Goal: Task Accomplishment & Management: Use online tool/utility

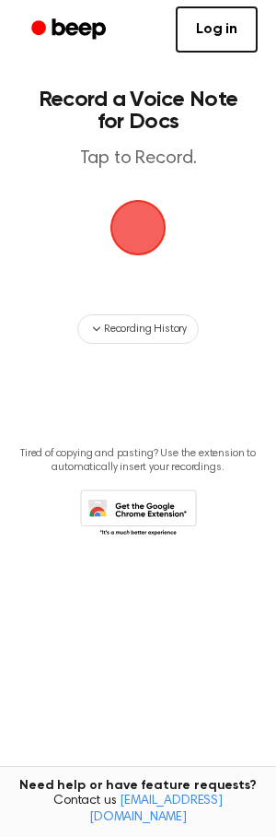
click at [141, 223] on span "button" at bounding box center [138, 228] width 52 height 52
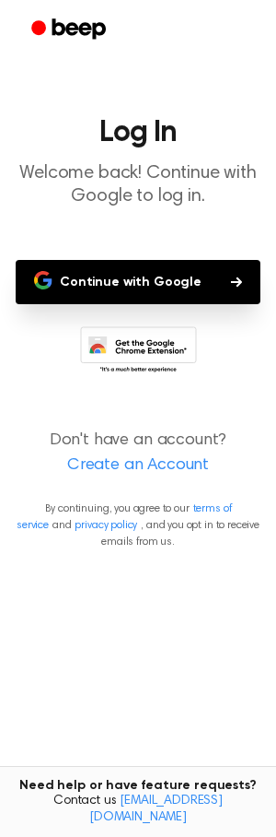
click at [120, 284] on button "Continue with Google" at bounding box center [138, 282] width 245 height 44
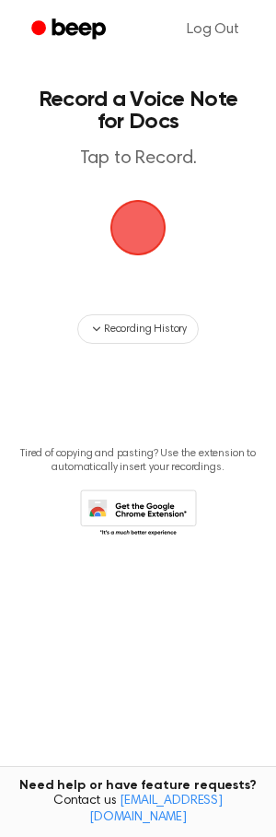
click at [153, 217] on span "button" at bounding box center [139, 228] width 56 height 56
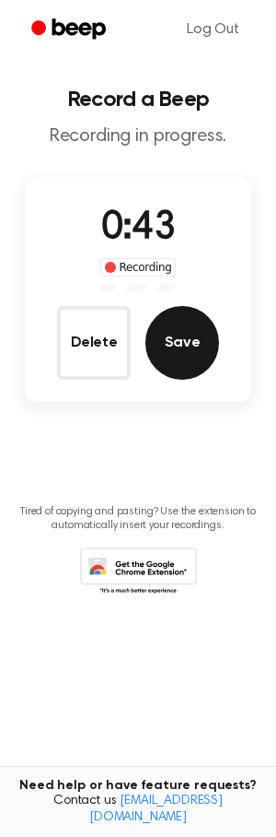
click at [182, 354] on button "Save" at bounding box center [183, 343] width 74 height 74
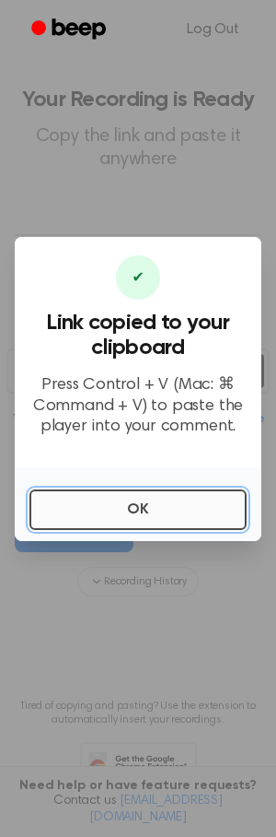
click at [206, 501] on button "OK" at bounding box center [137, 509] width 217 height 41
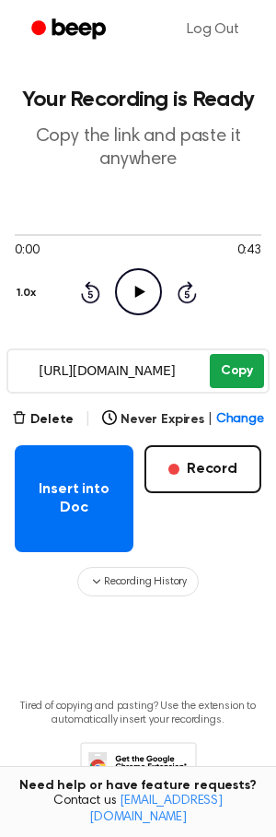
click at [244, 379] on button "Copy" at bounding box center [237, 371] width 54 height 34
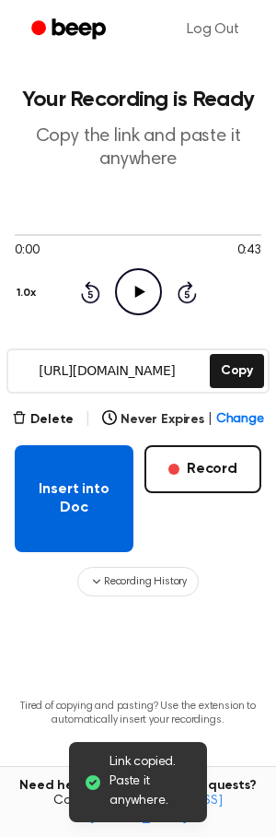
click at [63, 518] on button "Insert into Doc" at bounding box center [74, 498] width 119 height 107
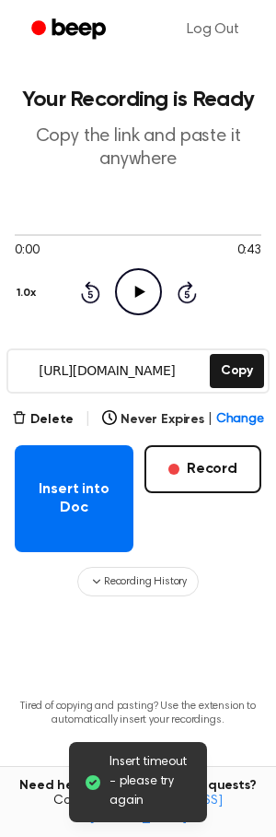
click at [239, 728] on div "Tired of copying and pasting? Use the extension to automatically insert your re…" at bounding box center [138, 739] width 247 height 108
click at [220, 763] on div "Tired of copying and pasting? Use the extension to automatically insert your re…" at bounding box center [138, 739] width 247 height 108
click at [91, 794] on div "Insert timeout - please try again" at bounding box center [138, 782] width 138 height 80
click at [91, 780] on icon at bounding box center [93, 782] width 15 height 15
click at [72, 659] on main "Insert timeout - please try again Your Recording is Ready Copy the link and pas…" at bounding box center [138, 422] width 276 height 844
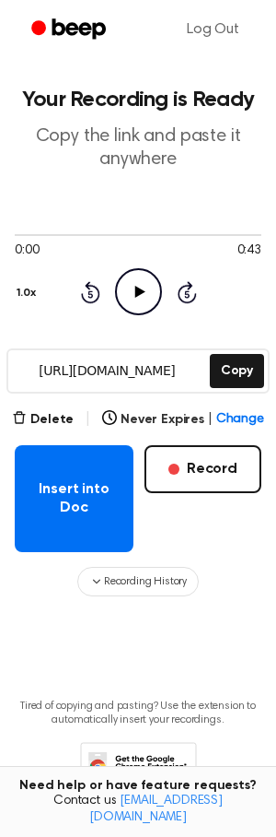
click at [135, 748] on icon at bounding box center [138, 767] width 117 height 51
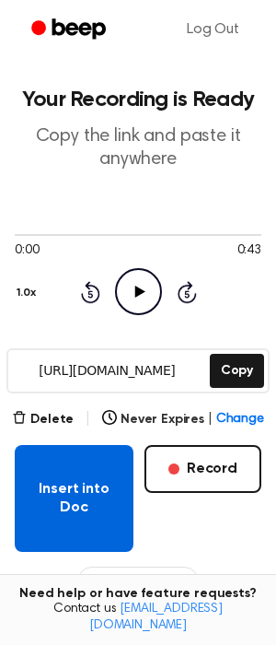
click at [79, 506] on button "Insert into Doc" at bounding box center [74, 498] width 119 height 107
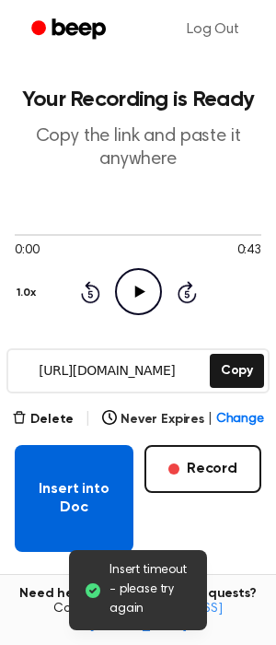
click at [79, 506] on button "Insert into Doc" at bounding box center [74, 498] width 119 height 107
click at [96, 516] on button "Insert into Doc" at bounding box center [74, 498] width 119 height 107
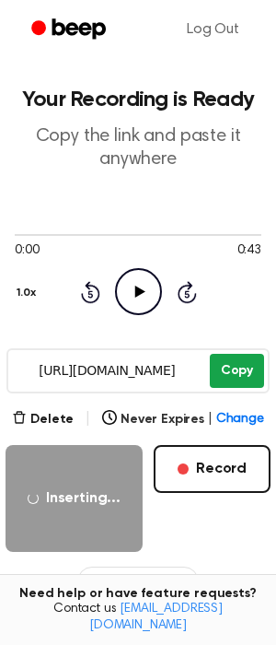
click at [225, 367] on button "Copy" at bounding box center [237, 371] width 54 height 34
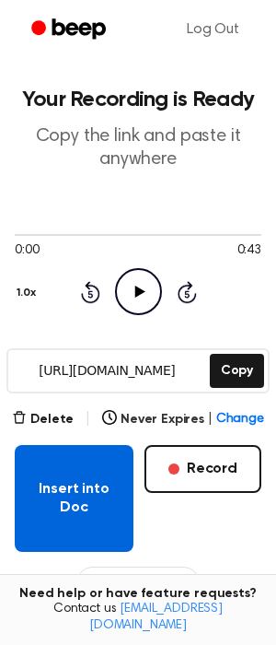
click at [117, 506] on button "Insert into Doc" at bounding box center [74, 498] width 119 height 107
click at [99, 490] on button "Insert into Doc" at bounding box center [74, 498] width 119 height 107
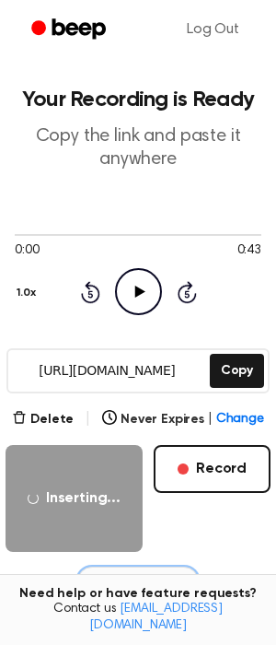
click at [98, 581] on icon "button" at bounding box center [96, 581] width 7 height 5
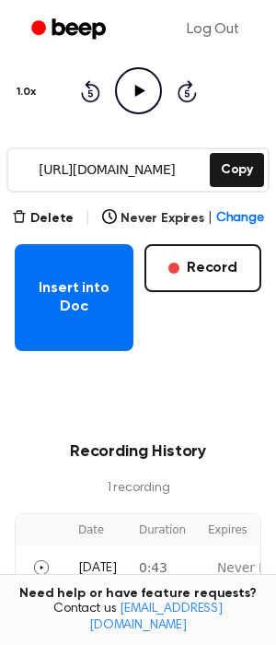
scroll to position [453, 0]
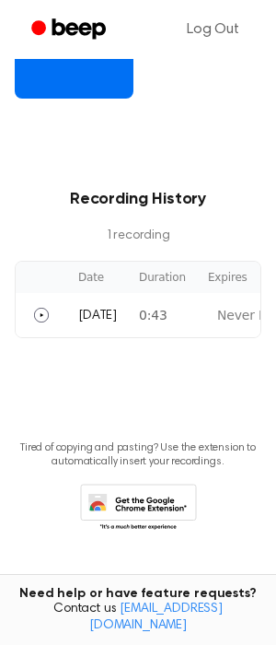
click at [127, 501] on icon at bounding box center [142, 513] width 87 height 32
click at [71, 427] on div "Tired of copying and pasting? Use the extension to automatically insert your re…" at bounding box center [138, 481] width 247 height 108
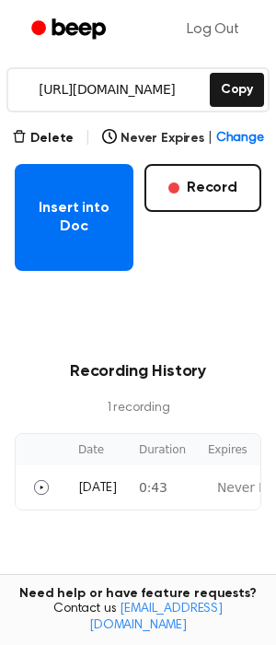
scroll to position [209, 0]
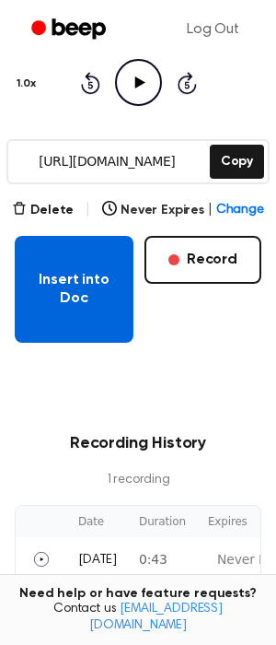
click at [74, 295] on button "Insert into Doc" at bounding box center [74, 289] width 119 height 107
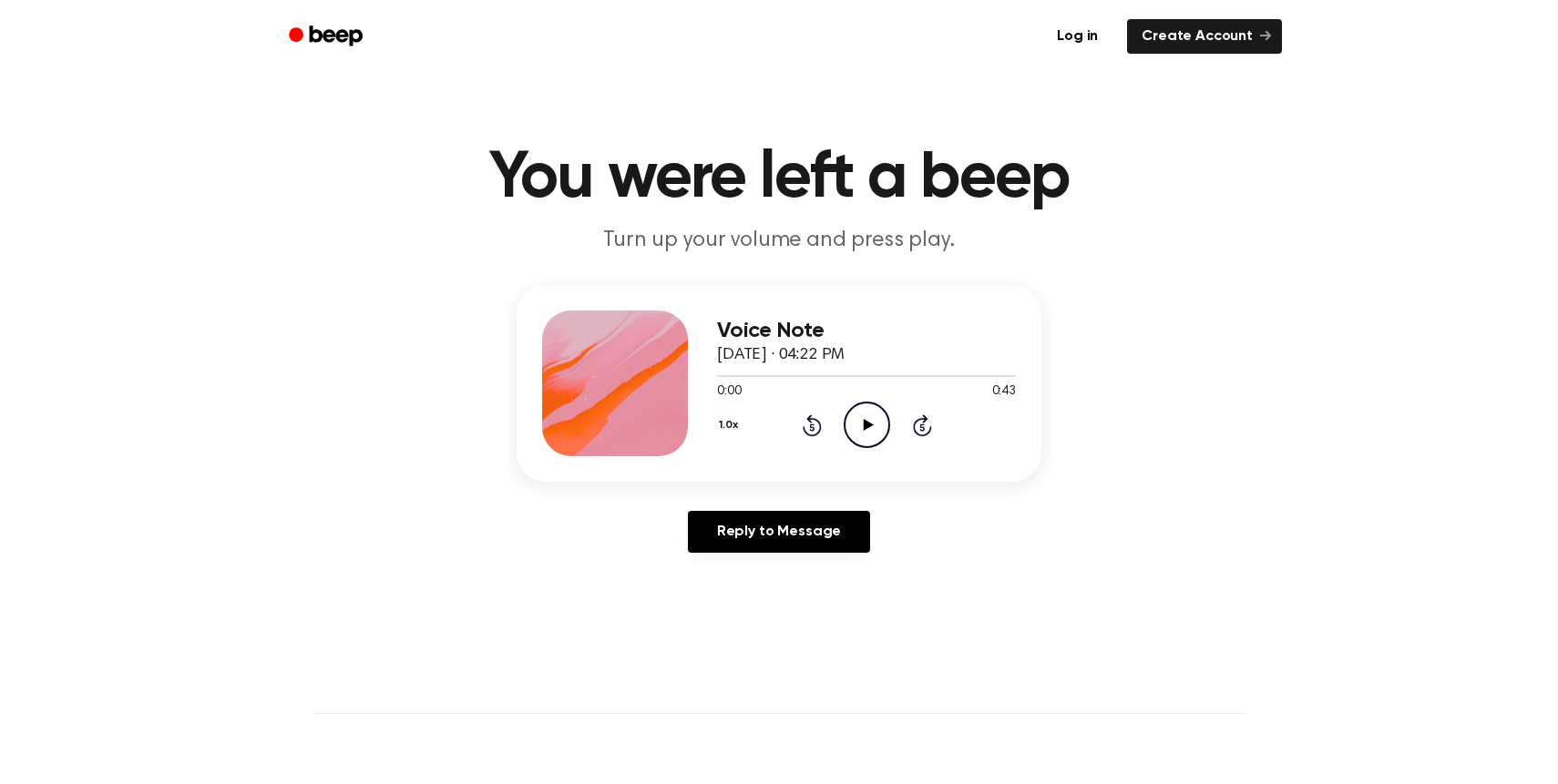
click at [872, 427] on icon "Play Audio" at bounding box center [867, 424] width 46 height 46
click at [871, 413] on icon "Pause Audio" at bounding box center [867, 424] width 46 height 46
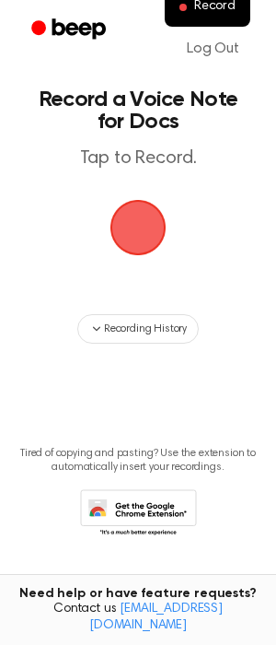
scroll to position [6, 0]
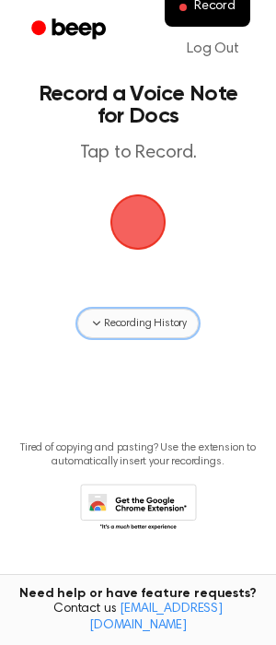
click at [93, 327] on icon "button" at bounding box center [96, 323] width 15 height 15
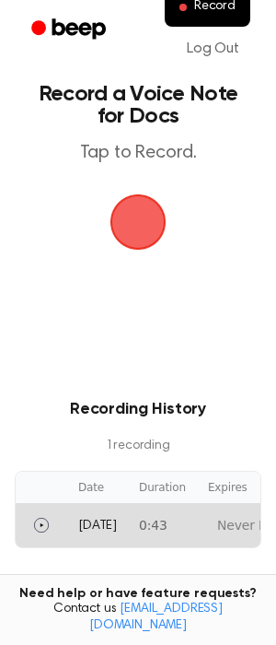
click at [128, 528] on td "0:43" at bounding box center [162, 525] width 69 height 44
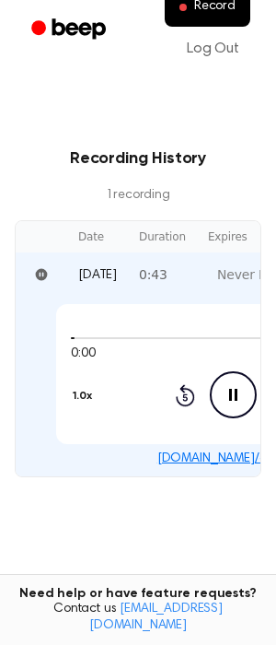
scroll to position [271, 0]
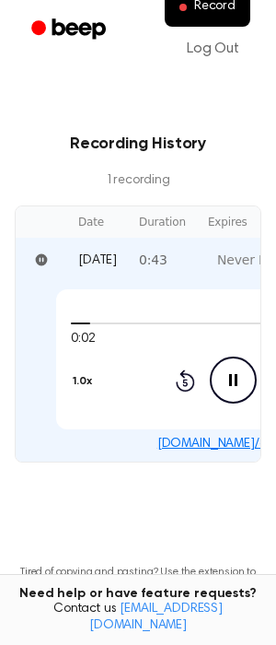
click at [169, 230] on th "Duration" at bounding box center [162, 221] width 69 height 31
click at [157, 219] on th "Duration" at bounding box center [162, 221] width 69 height 31
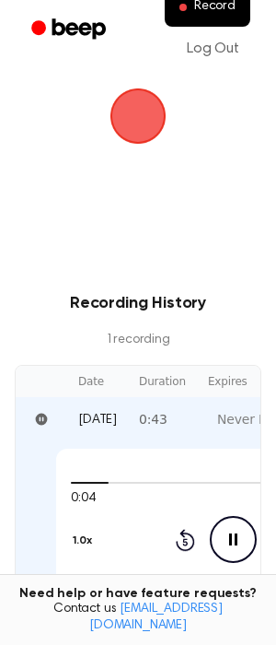
scroll to position [214, 0]
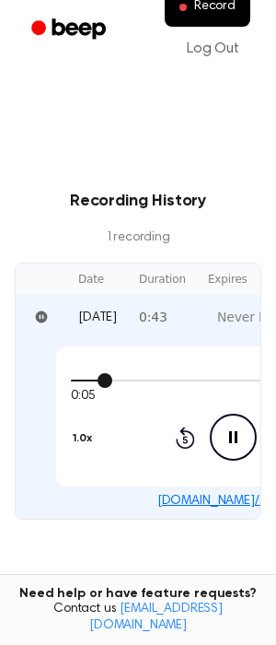
click at [88, 404] on div "0:05 0:43" at bounding box center [233, 396] width 324 height 19
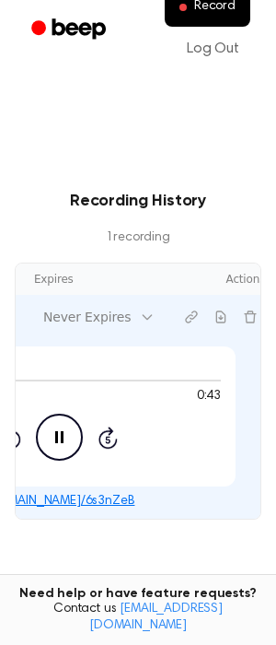
scroll to position [0, 0]
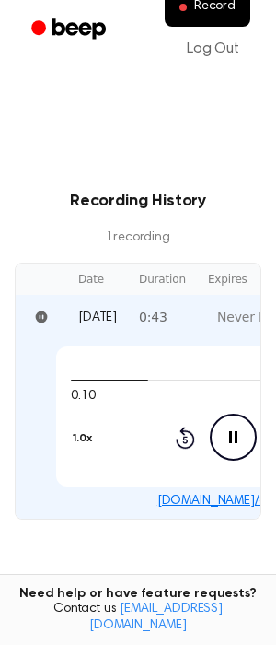
click at [137, 317] on tr "Today 0:43 Never Expires" at bounding box center [233, 317] width 435 height 44
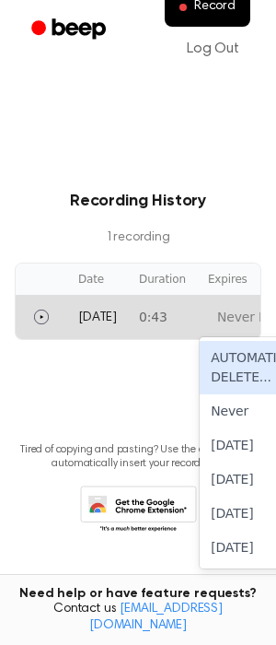
scroll to position [0, 174]
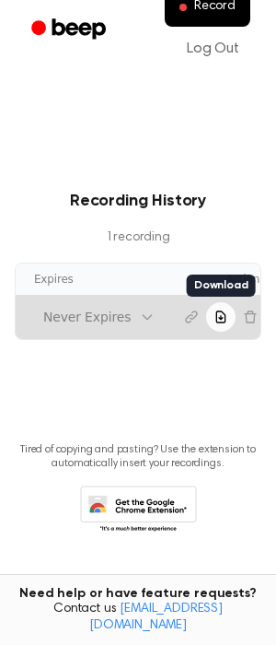
click at [214, 322] on icon "Download recording" at bounding box center [221, 317] width 15 height 15
click at [130, 317] on tr "Today 0:43 Never Expires" at bounding box center [59, 317] width 435 height 44
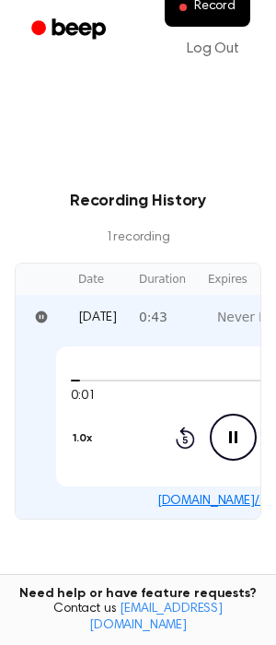
click at [146, 452] on div "0:01 0:43 1.0x Rewind 5 seconds Pause Audio Skip 5 seconds" at bounding box center [233, 416] width 324 height 88
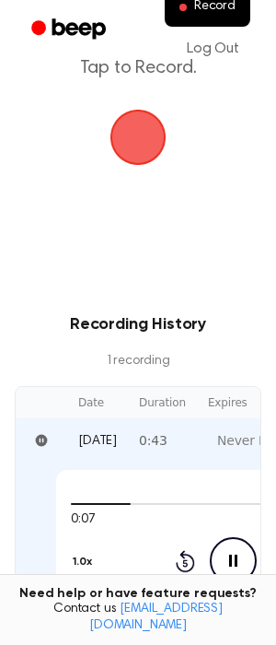
click at [139, 442] on td "0:43" at bounding box center [162, 440] width 69 height 44
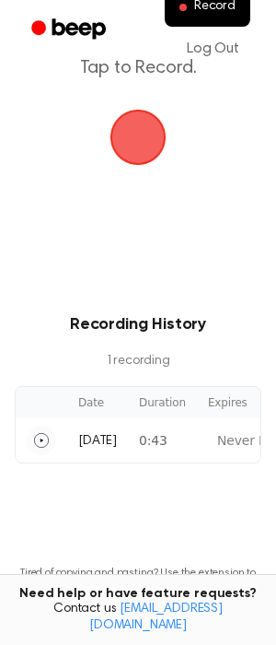
click at [43, 439] on icon "Play" at bounding box center [41, 440] width 15 height 15
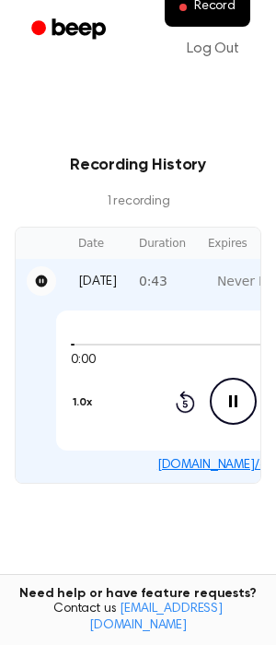
scroll to position [255, 0]
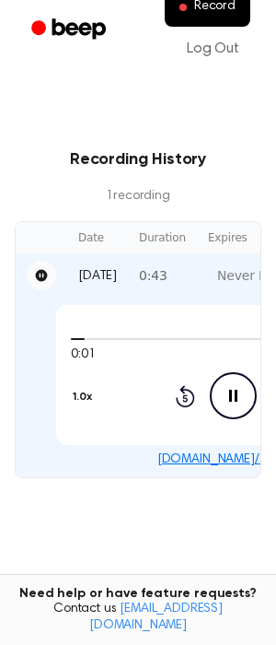
click at [192, 459] on link "beep.audio/6s3nZeB" at bounding box center [234, 459] width 152 height 13
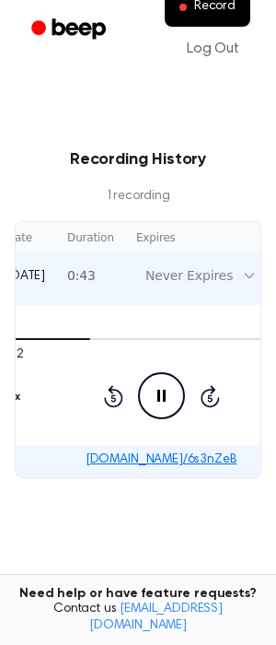
scroll to position [0, 174]
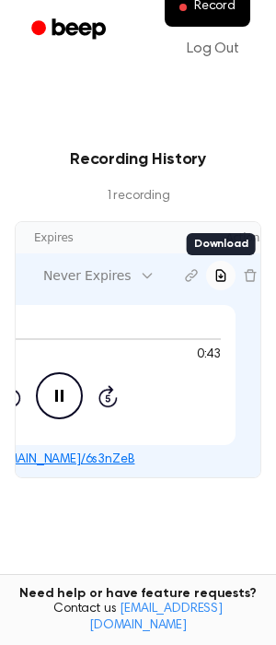
click at [57, 390] on icon "Pause Audio" at bounding box center [59, 395] width 47 height 47
click at [235, 245] on th "Actions" at bounding box center [221, 237] width 111 height 31
click at [228, 233] on th "Actions" at bounding box center [221, 237] width 111 height 31
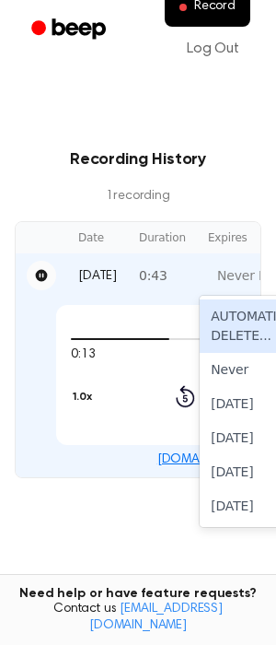
click at [125, 275] on tr "Today 0:43 AUTOMATICALLY DELETE... disabled, 1 of 6. 6 results available. Use U…" at bounding box center [233, 275] width 435 height 44
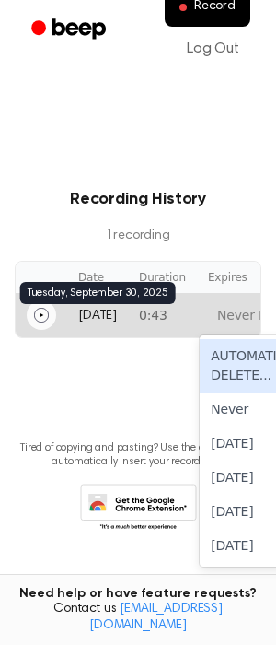
click at [102, 311] on span "Today" at bounding box center [97, 316] width 39 height 13
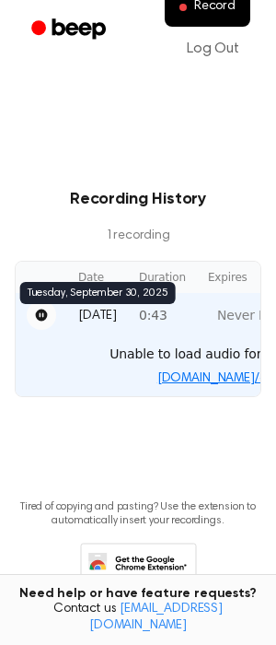
click at [102, 311] on span "Today" at bounding box center [97, 316] width 39 height 13
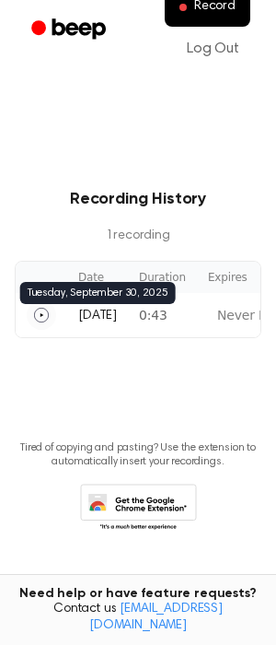
click at [102, 311] on span "Today" at bounding box center [97, 316] width 39 height 13
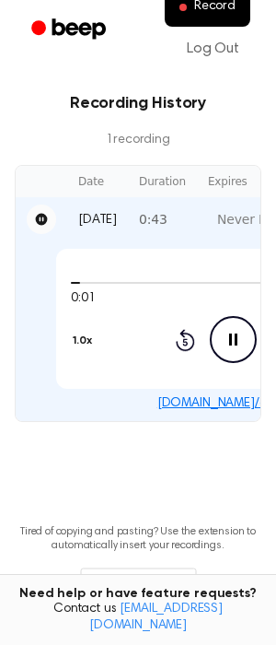
click at [224, 336] on icon "Pause Audio" at bounding box center [233, 339] width 47 height 47
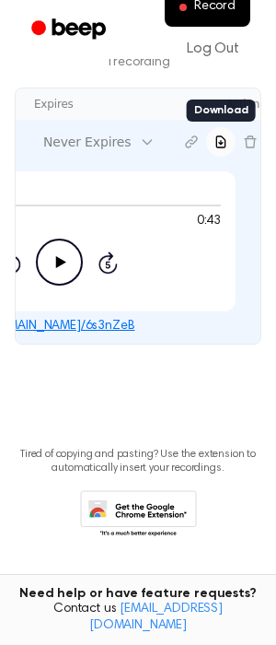
scroll to position [358, 0]
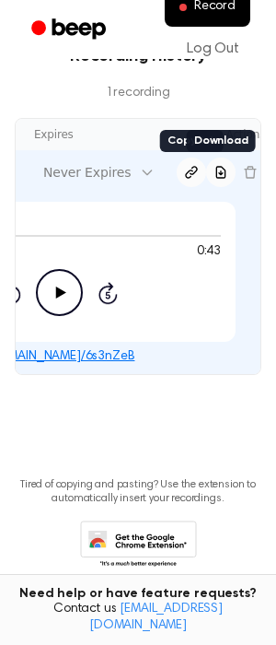
click at [184, 176] on icon "Copy link" at bounding box center [191, 172] width 15 height 15
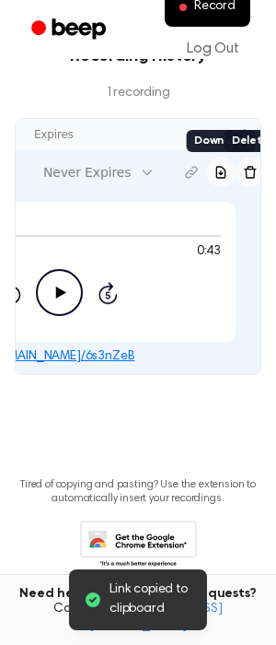
click at [245, 169] on icon "Delete recording" at bounding box center [251, 172] width 12 height 12
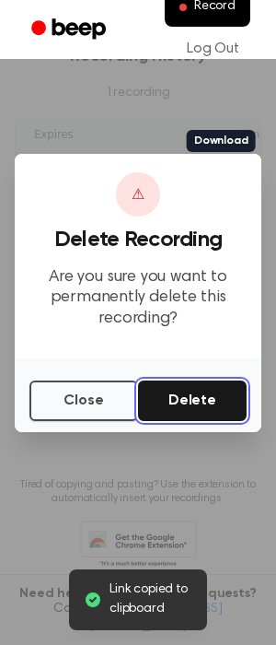
click at [199, 410] on button "Delete" at bounding box center [192, 400] width 109 height 41
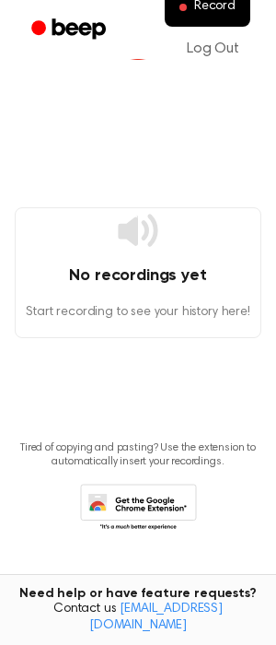
scroll to position [0, 0]
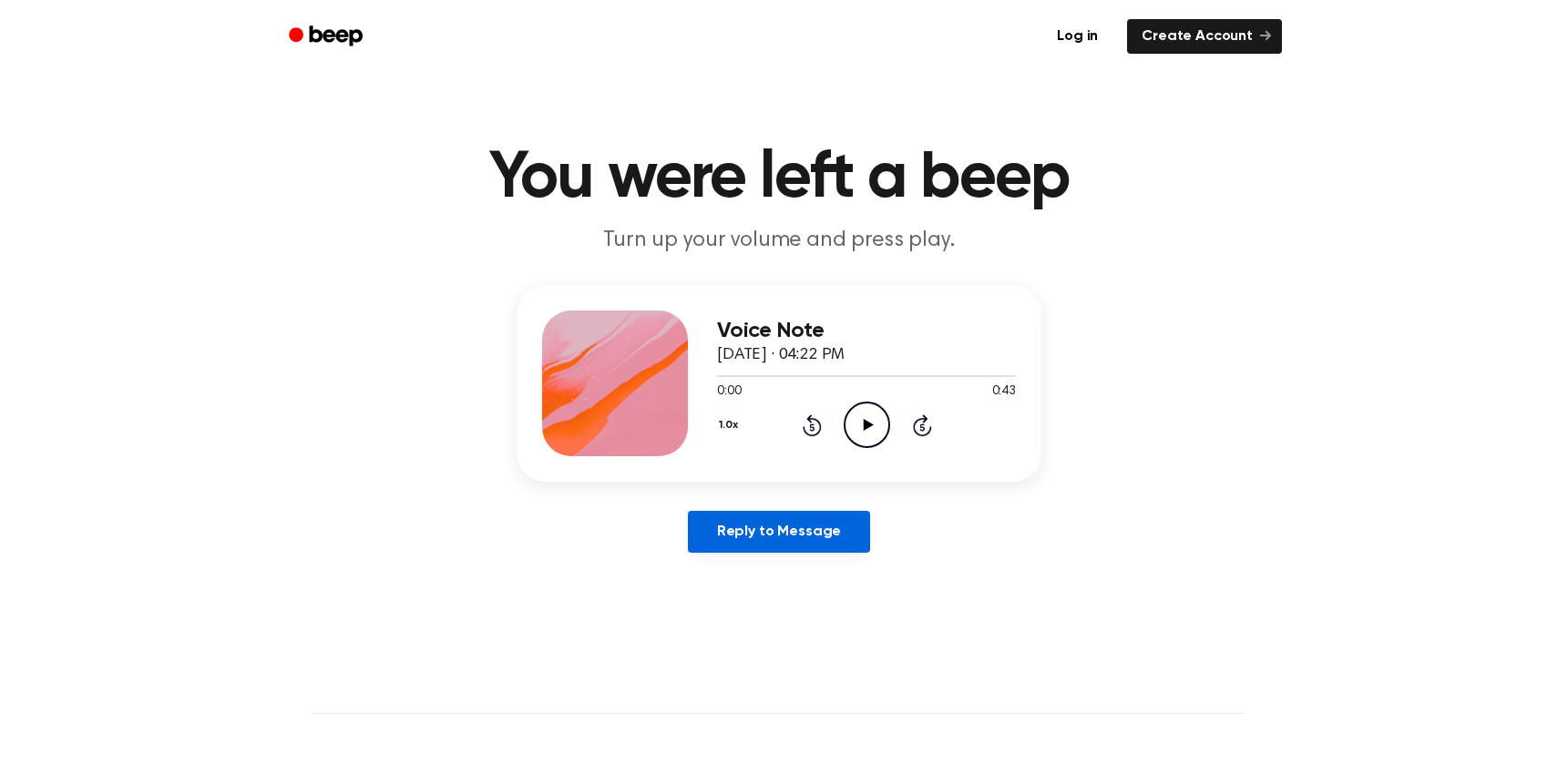
click at [798, 540] on link "Reply to Message" at bounding box center [779, 532] width 182 height 42
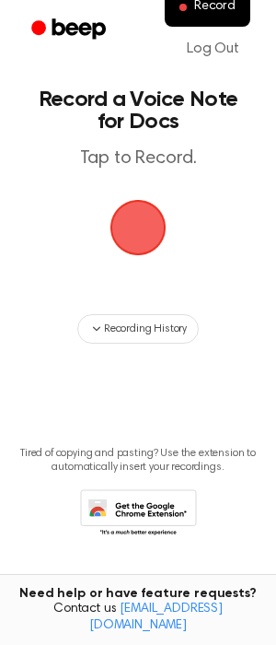
click at [133, 228] on span "button" at bounding box center [138, 227] width 68 height 68
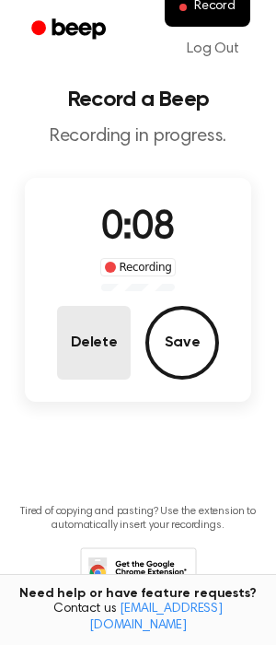
click at [76, 361] on button "Delete" at bounding box center [94, 343] width 74 height 74
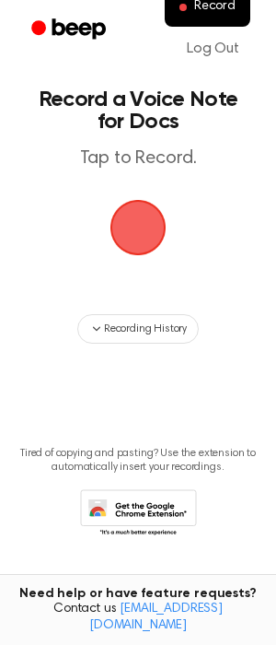
click at [142, 245] on span "button" at bounding box center [139, 228] width 56 height 56
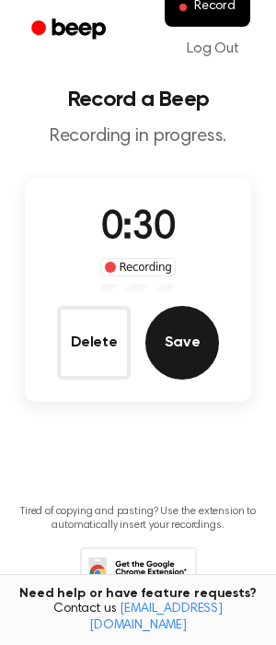
click at [183, 335] on button "Save" at bounding box center [183, 343] width 74 height 74
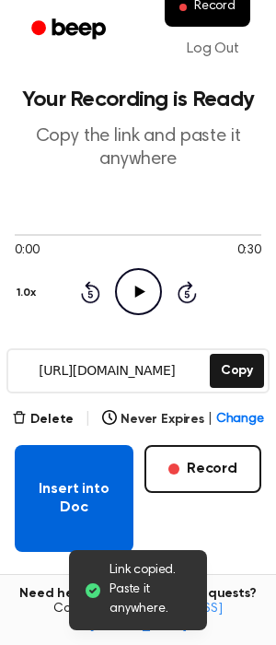
click at [94, 469] on button "Insert into Doc" at bounding box center [74, 498] width 119 height 107
